Goal: Find specific page/section: Find specific page/section

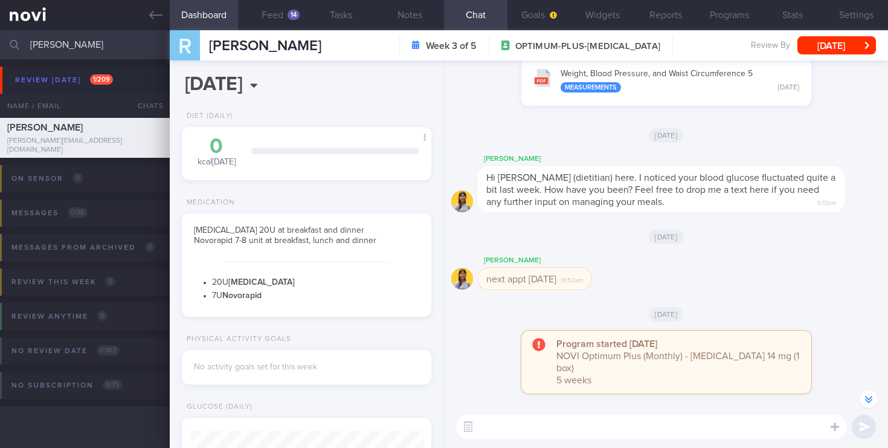
select select "7"
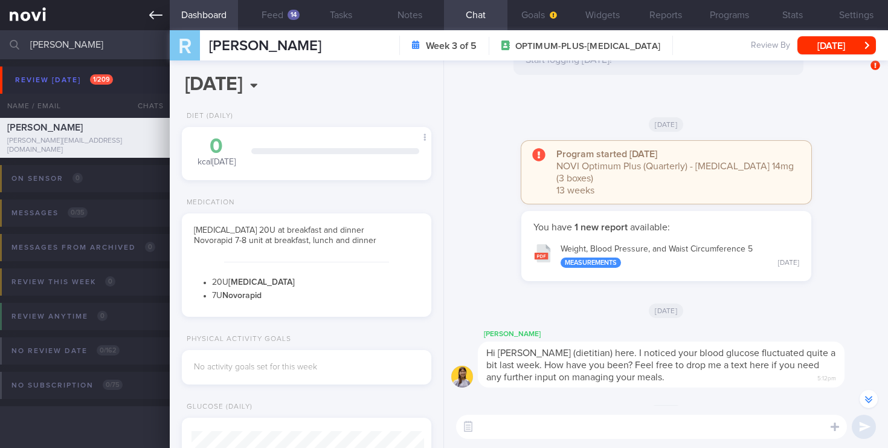
drag, startPoint x: 83, startPoint y: 47, endPoint x: 0, endPoint y: 27, distance: 85.1
click at [0, 27] on div "Patients New Users Coaches [PERSON_NAME] Assigned patients Assigned patients Al…" at bounding box center [444, 224] width 888 height 448
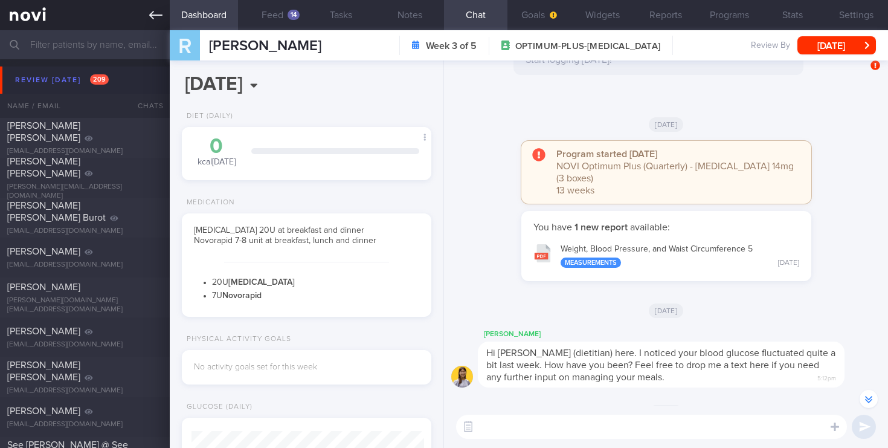
type input "w"
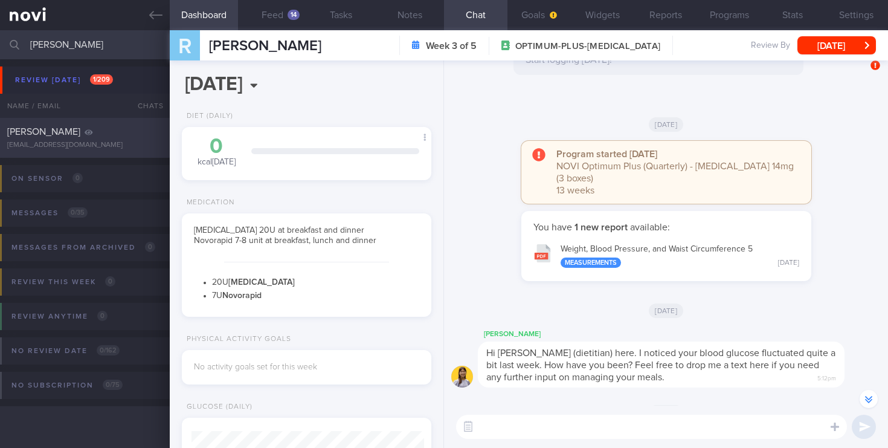
type input "[PERSON_NAME]"
click at [109, 141] on div "[EMAIL_ADDRESS][DOMAIN_NAME]" at bounding box center [84, 145] width 155 height 9
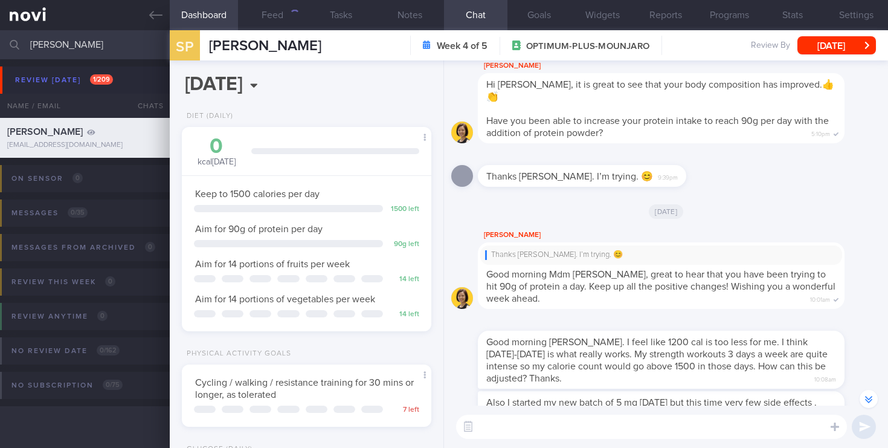
scroll to position [-372, 0]
